Goal: Information Seeking & Learning: Learn about a topic

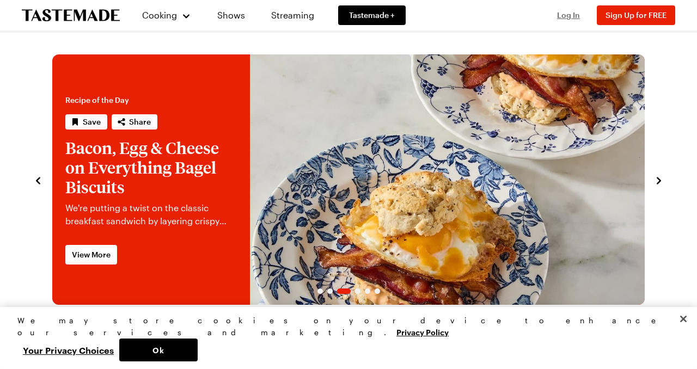
click at [575, 18] on span "Log In" at bounding box center [568, 14] width 23 height 9
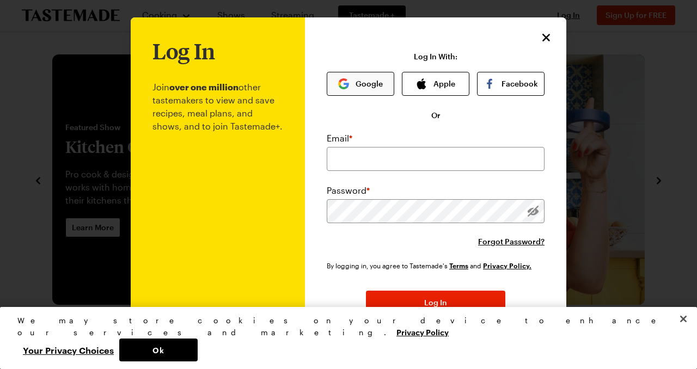
click at [367, 87] on button "Google" at bounding box center [361, 84] width 68 height 24
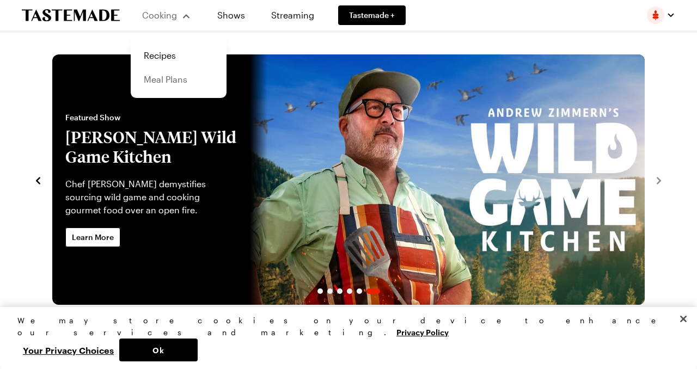
click at [172, 82] on link "Meal Plans" at bounding box center [178, 80] width 83 height 24
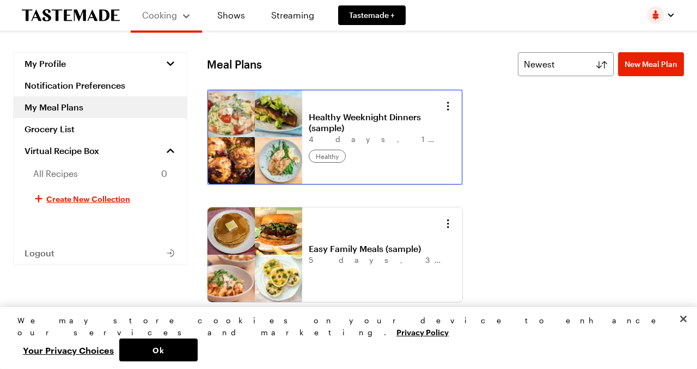
click at [371, 118] on link "Healthy Weeknight Dinners (sample)" at bounding box center [376, 123] width 135 height 22
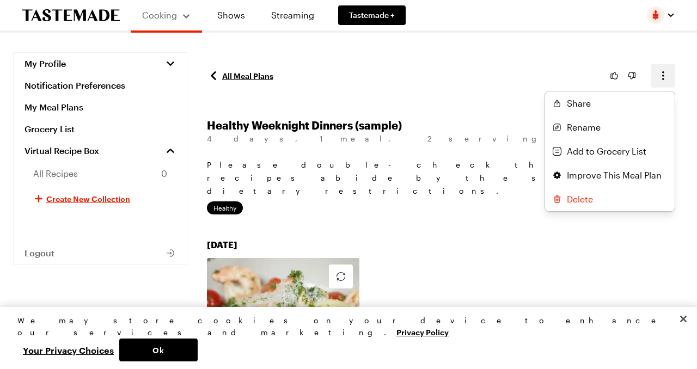
click at [668, 70] on icon "button" at bounding box center [663, 75] width 13 height 13
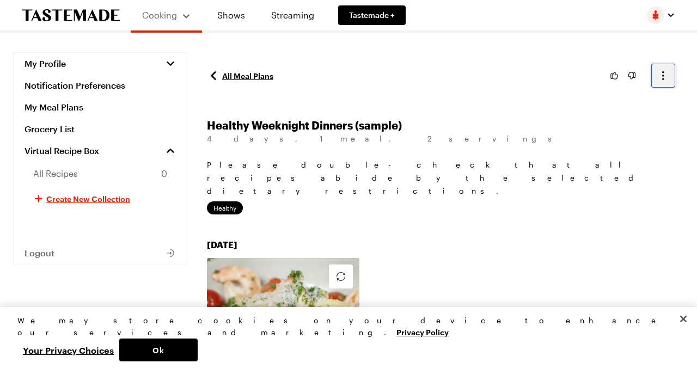
click at [668, 70] on icon "button" at bounding box center [663, 75] width 13 height 13
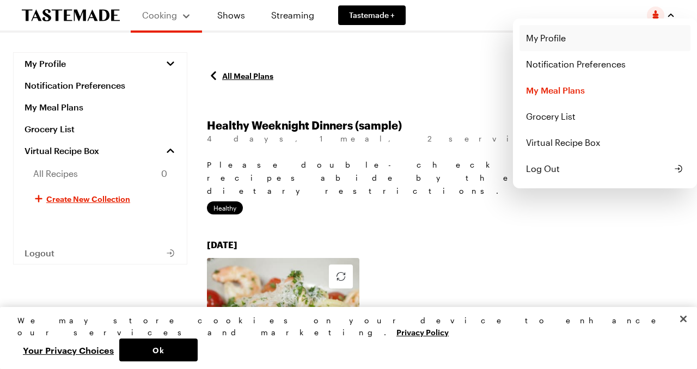
click at [565, 34] on link "My Profile" at bounding box center [605, 38] width 171 height 26
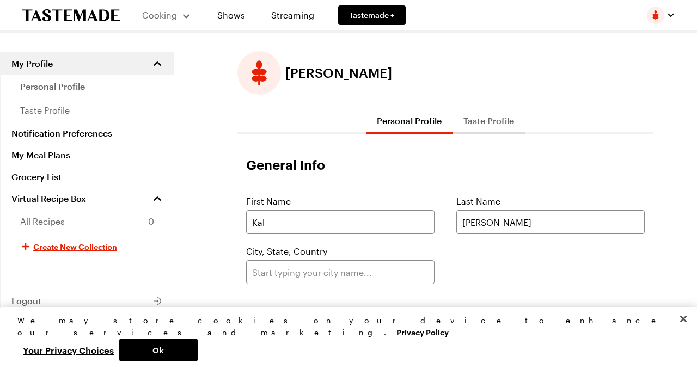
scroll to position [15, 0]
click at [467, 113] on button "Taste Profile" at bounding box center [489, 120] width 72 height 26
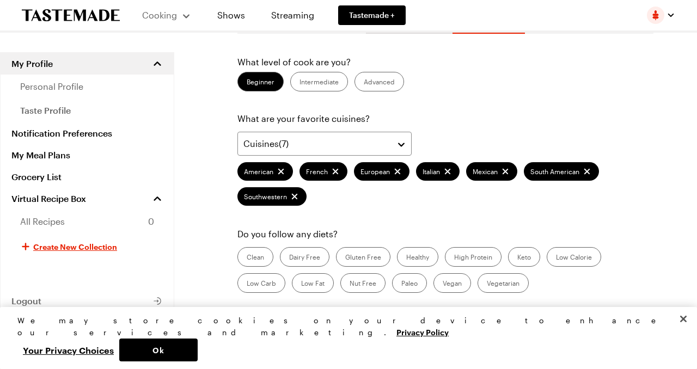
scroll to position [104, 0]
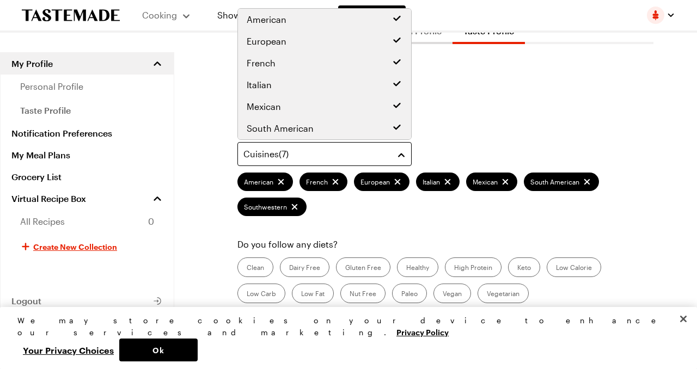
click at [275, 148] on div "Cuisines ( 7 )" at bounding box center [316, 154] width 146 height 13
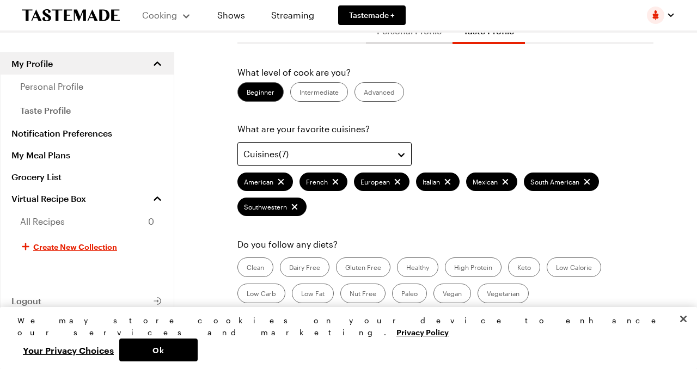
click at [277, 152] on div "Cuisines ( 7 )" at bounding box center [316, 154] width 146 height 13
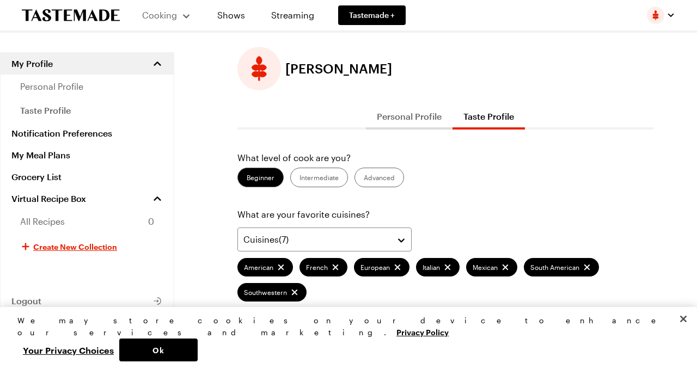
scroll to position [13, 0]
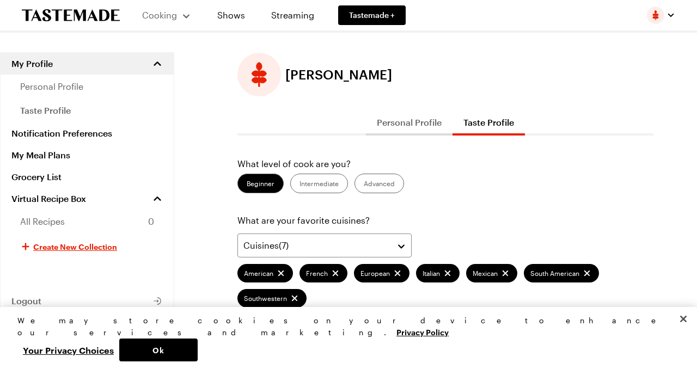
click at [393, 126] on button "Personal Profile" at bounding box center [409, 122] width 87 height 26
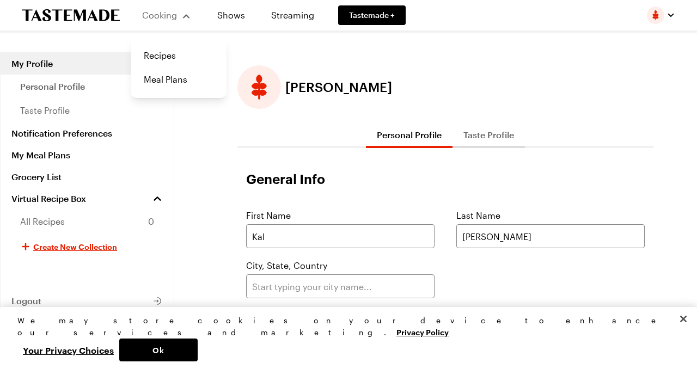
click at [184, 17] on div "Cooking" at bounding box center [167, 15] width 50 height 13
click at [170, 52] on link "Recipes" at bounding box center [178, 56] width 83 height 24
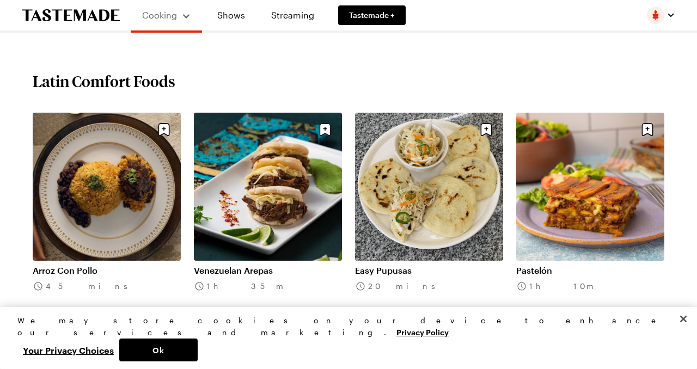
scroll to position [434, 0]
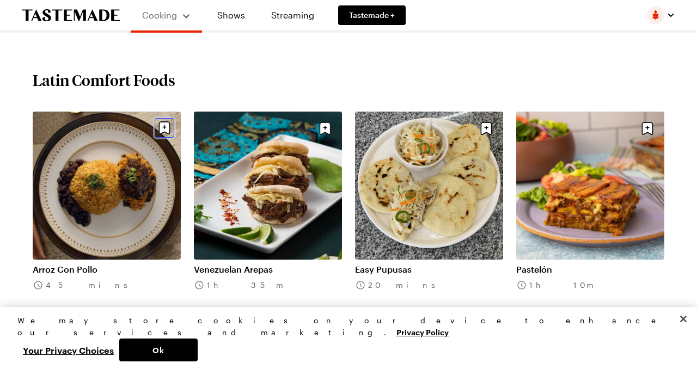
click at [163, 123] on icon "Save recipe" at bounding box center [164, 127] width 11 height 13
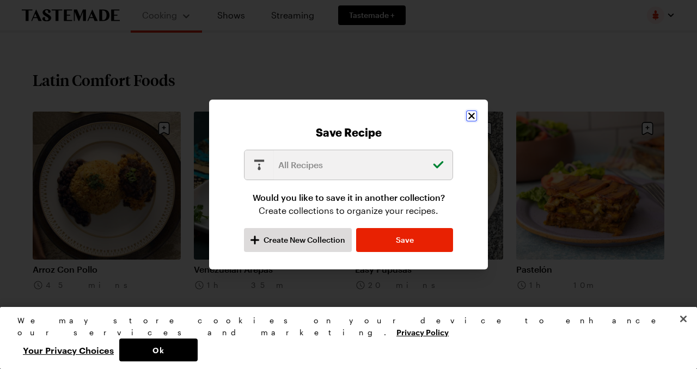
click at [471, 117] on icon "Close" at bounding box center [471, 116] width 7 height 7
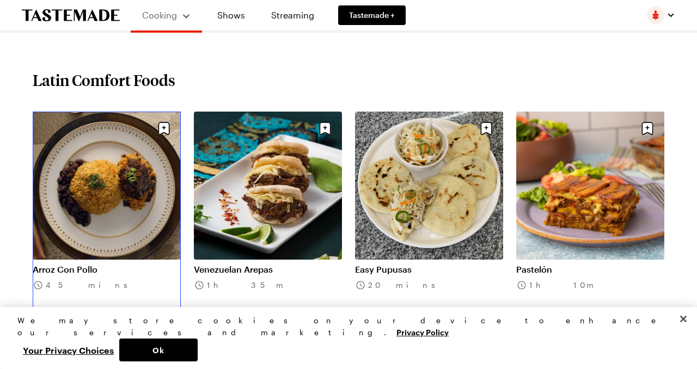
click at [130, 264] on link "Arroz Con Pollo" at bounding box center [107, 269] width 148 height 11
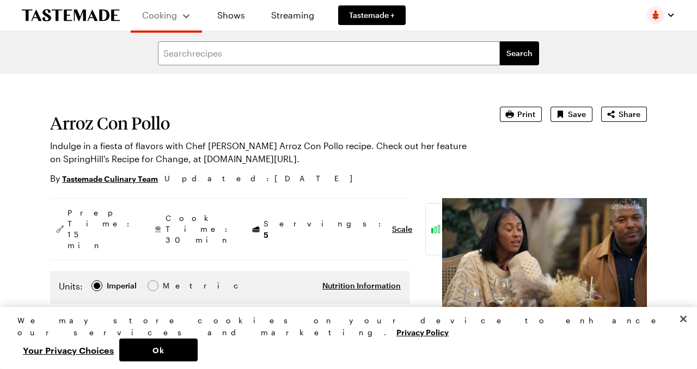
type textarea "x"
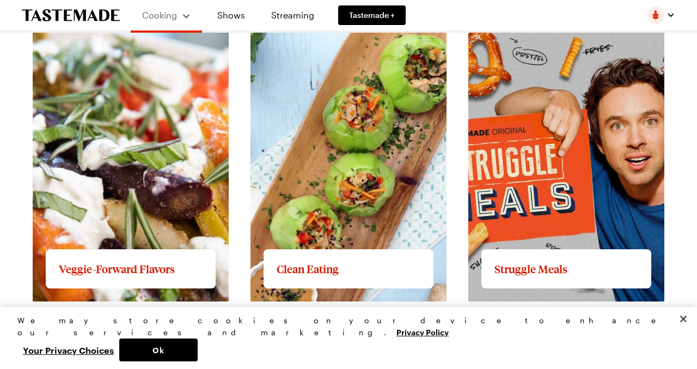
scroll to position [1067, 0]
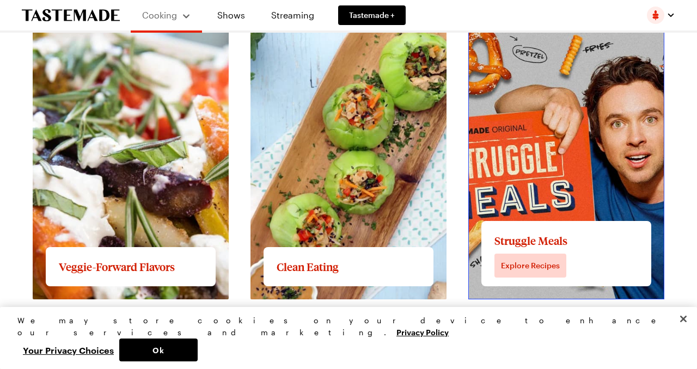
click at [543, 39] on link "View full content for Struggle Meals" at bounding box center [542, 33] width 148 height 10
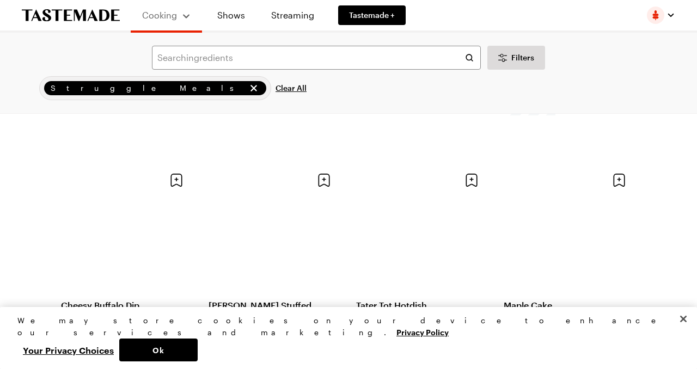
scroll to position [1142, 0]
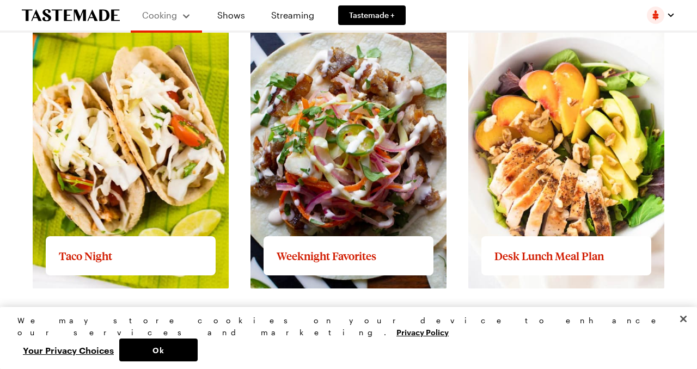
scroll to position [1375, 0]
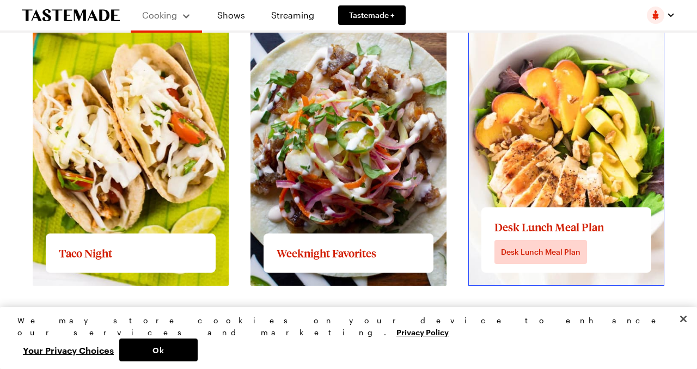
click at [576, 25] on link "View full content for Desk Lunch Meal Plan" at bounding box center [555, 20] width 175 height 10
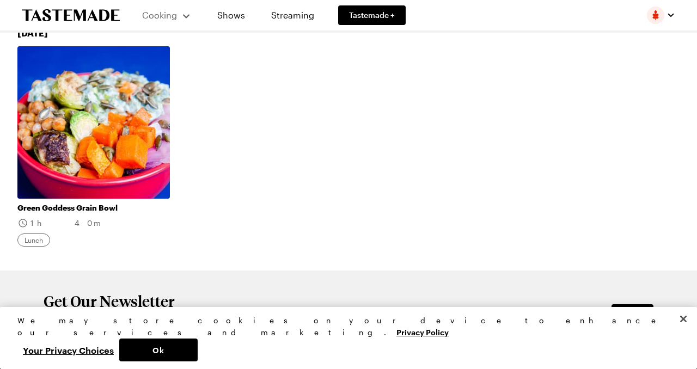
scroll to position [829, 0]
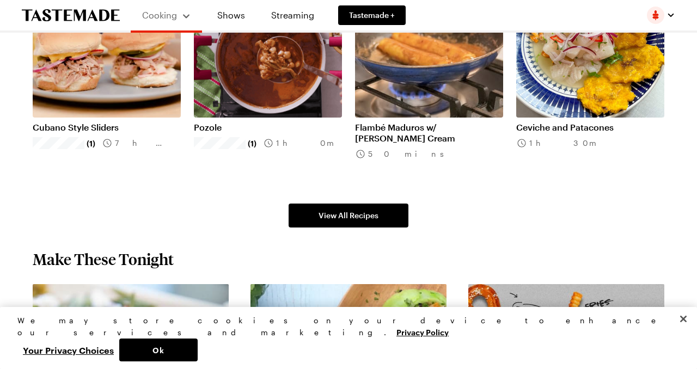
scroll to position [631, 0]
